Goal: Information Seeking & Learning: Learn about a topic

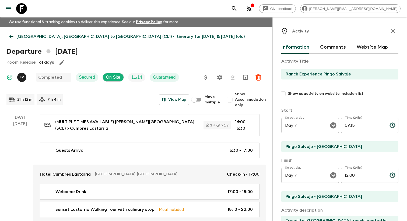
click at [9, 13] on button "menu" at bounding box center [8, 8] width 11 height 11
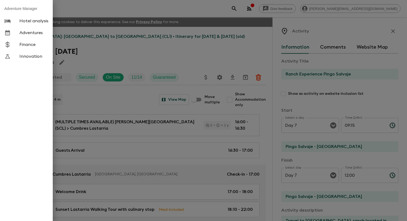
click at [33, 36] on span "Adventures" at bounding box center [33, 32] width 29 height 5
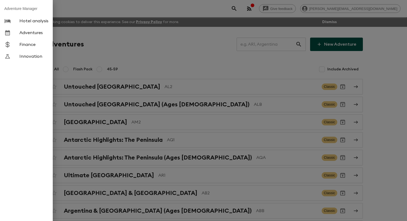
click at [156, 54] on div at bounding box center [203, 110] width 407 height 221
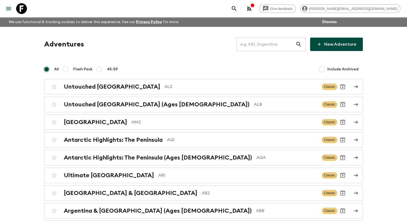
scroll to position [1315, 0]
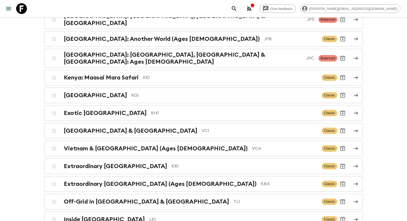
click at [175, 3] on p "JP2" at bounding box center [246, 0] width 143 height 6
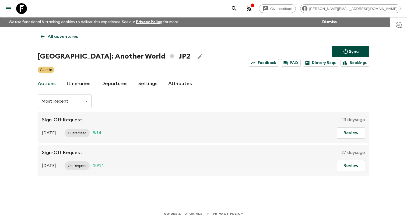
click at [82, 88] on link "Itineraries" at bounding box center [78, 83] width 24 height 13
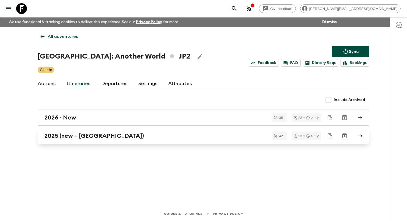
click at [87, 144] on link "2025 (new – [GEOGRAPHIC_DATA])" at bounding box center [203, 136] width 331 height 16
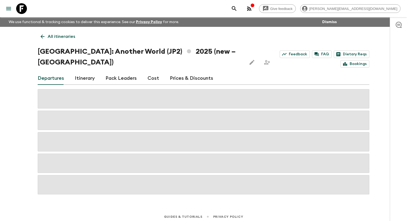
click at [81, 72] on link "Itinerary" at bounding box center [85, 78] width 20 height 13
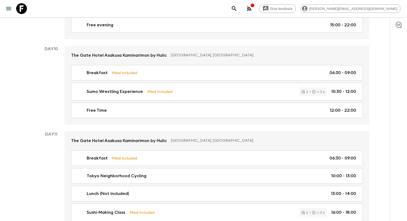
scroll to position [1688, 0]
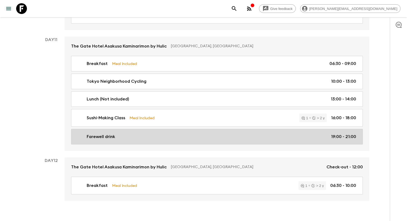
click at [185, 134] on div "Farewell drink 19:00 - 21:00" at bounding box center [216, 137] width 280 height 6
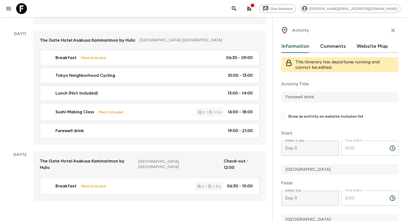
scroll to position [1701, 0]
